Goal: Information Seeking & Learning: Learn about a topic

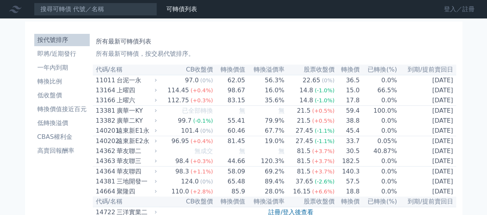
click at [469, 6] on link "登入／註冊" at bounding box center [459, 9] width 43 height 12
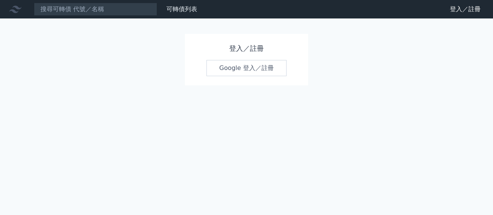
click at [263, 70] on link "Google 登入／註冊" at bounding box center [246, 68] width 80 height 16
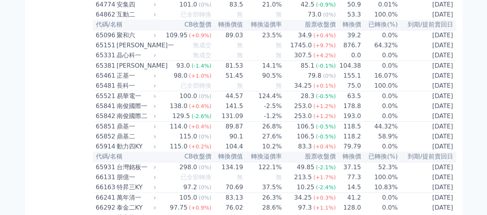
scroll to position [3350, 0]
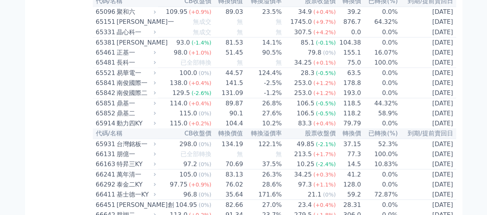
scroll to position [3620, 0]
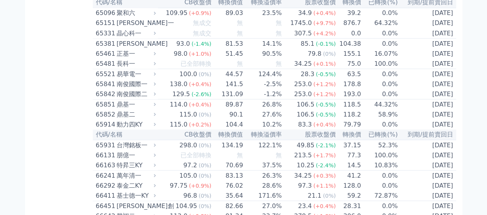
drag, startPoint x: 203, startPoint y: 52, endPoint x: 248, endPoint y: 75, distance: 50.8
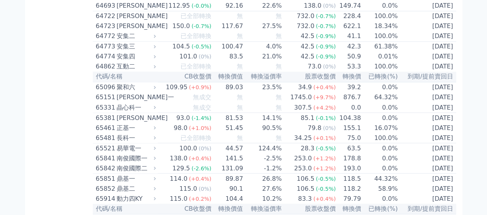
scroll to position [3578, 0]
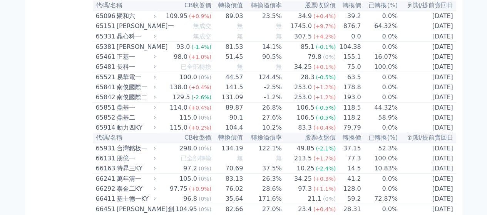
scroll to position [3617, 0]
